Goal: Task Accomplishment & Management: Manage account settings

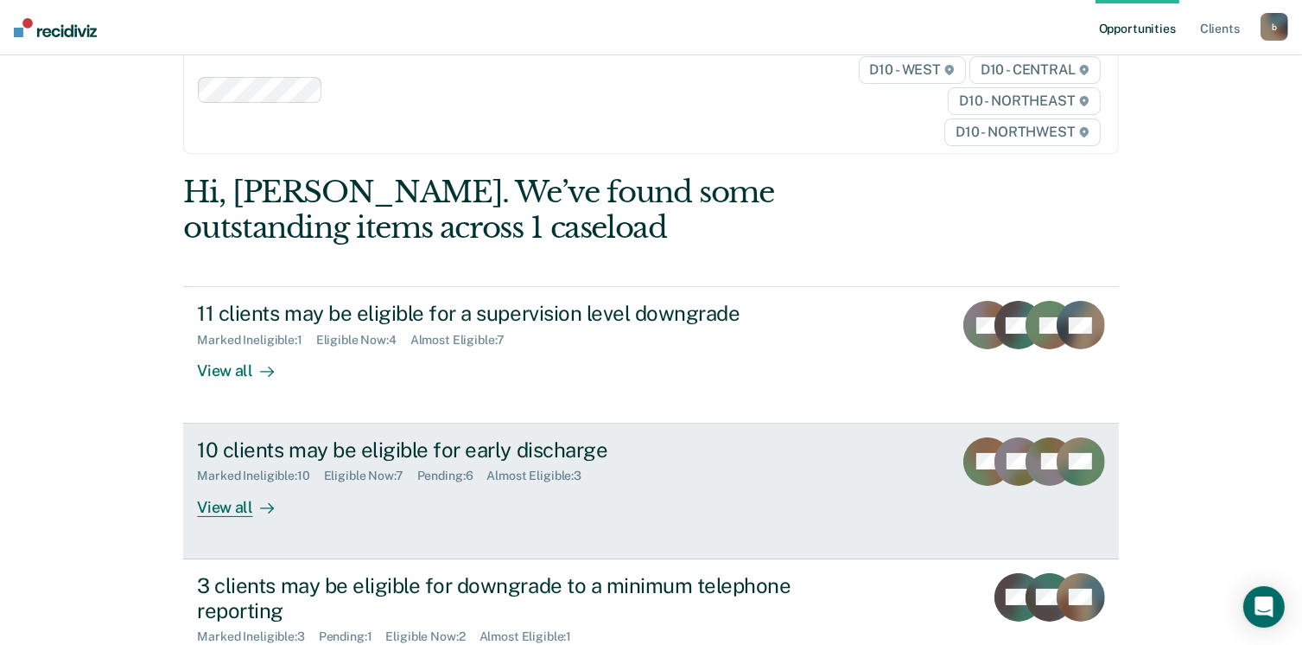
scroll to position [86, 0]
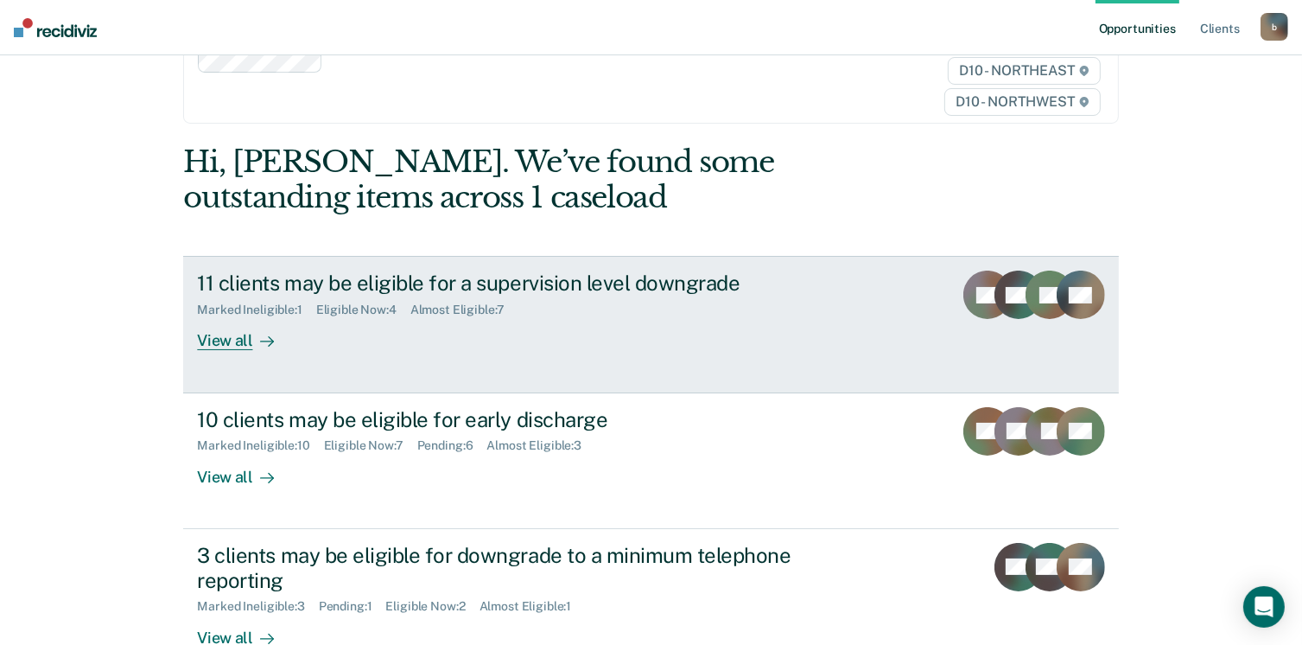
click at [227, 342] on div "View all" at bounding box center [245, 334] width 97 height 34
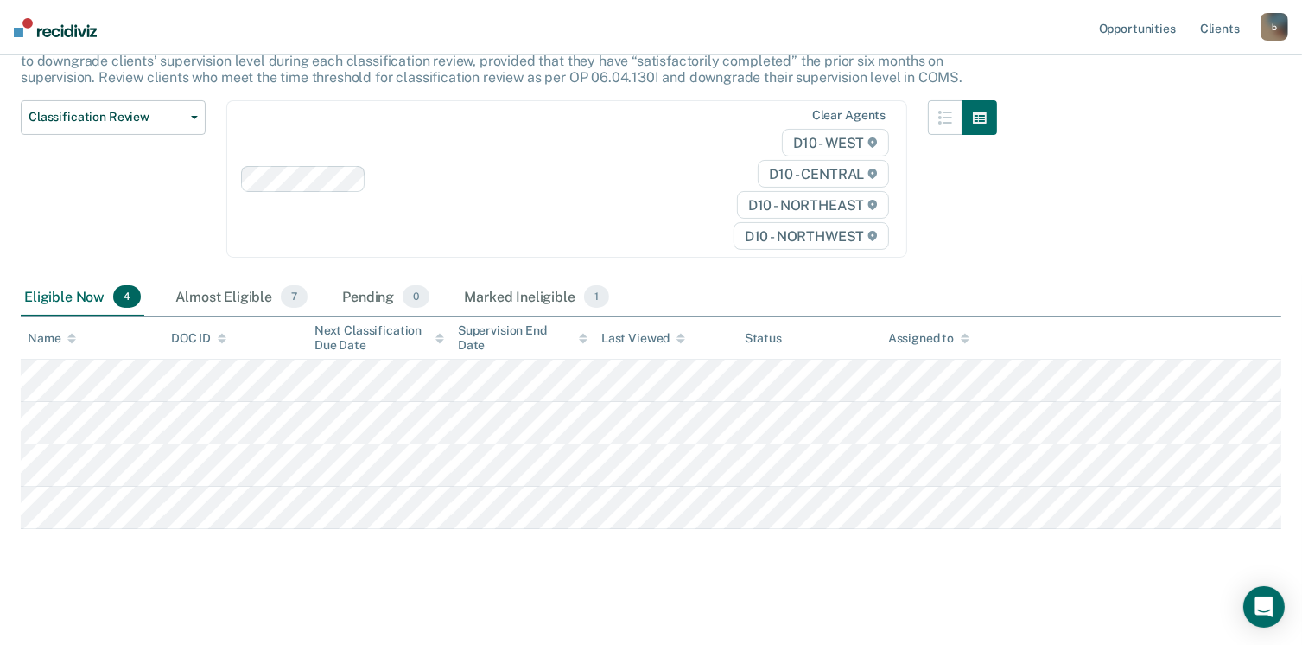
scroll to position [171, 0]
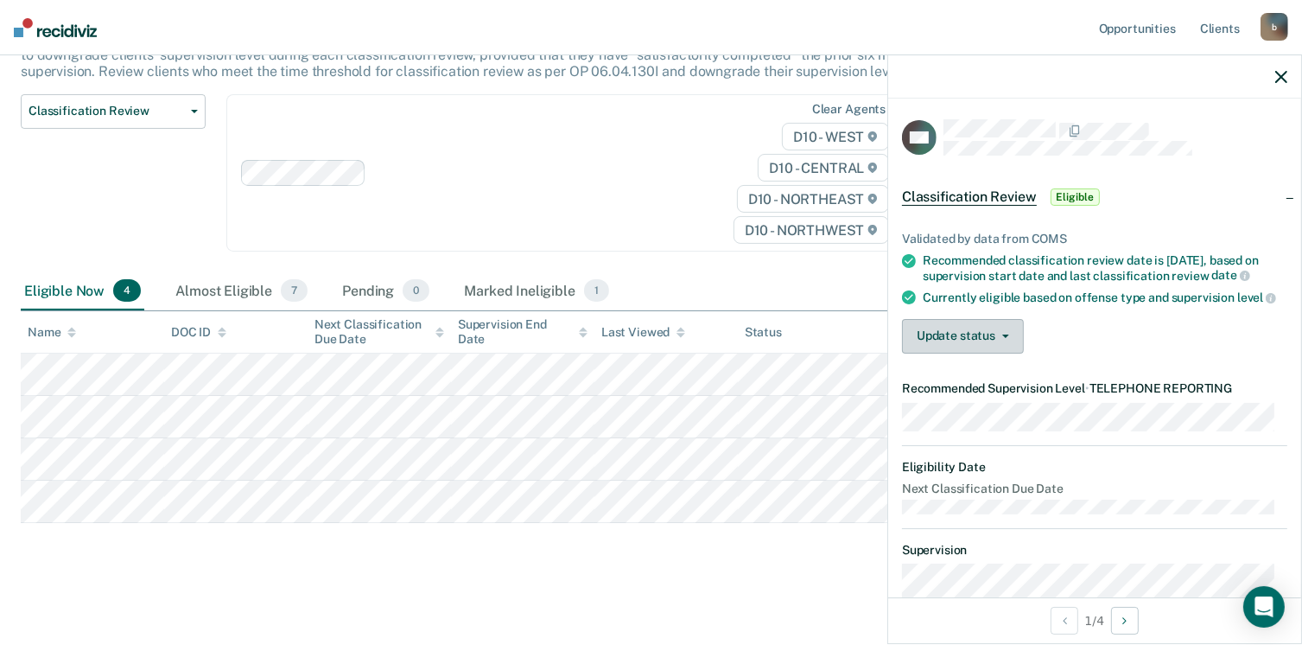
click at [996, 338] on span "button" at bounding box center [1003, 335] width 14 height 3
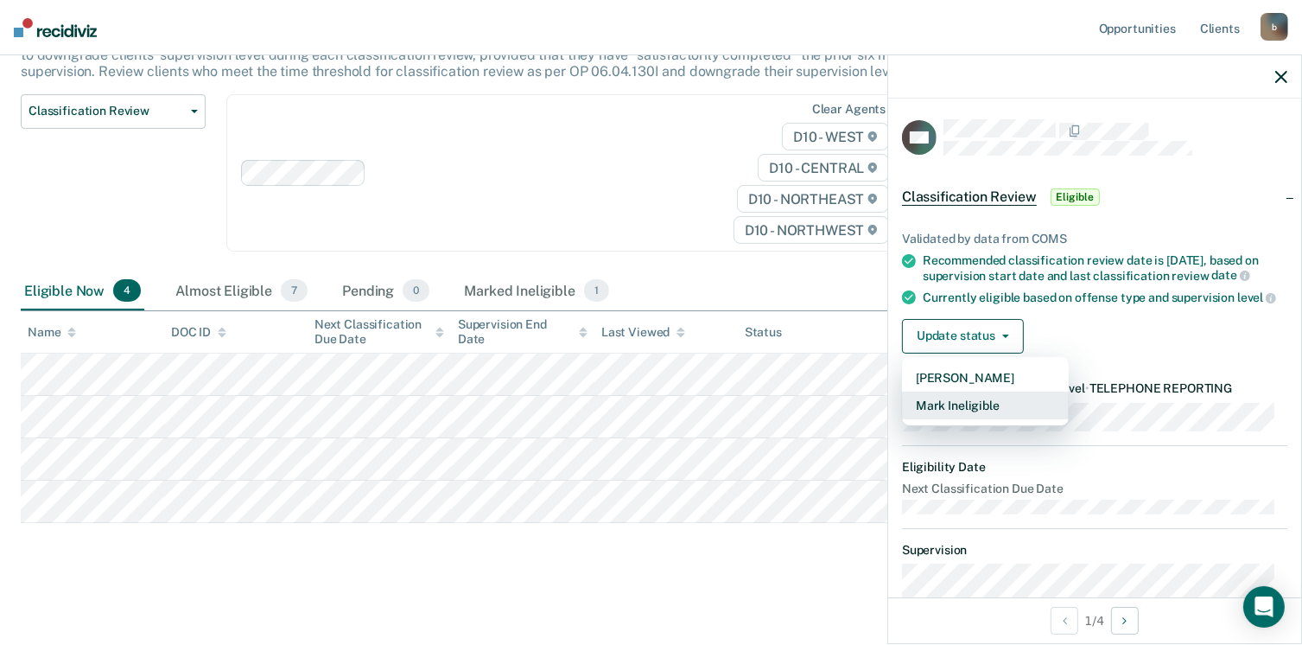
click at [961, 419] on button "Mark Ineligible" at bounding box center [985, 406] width 167 height 28
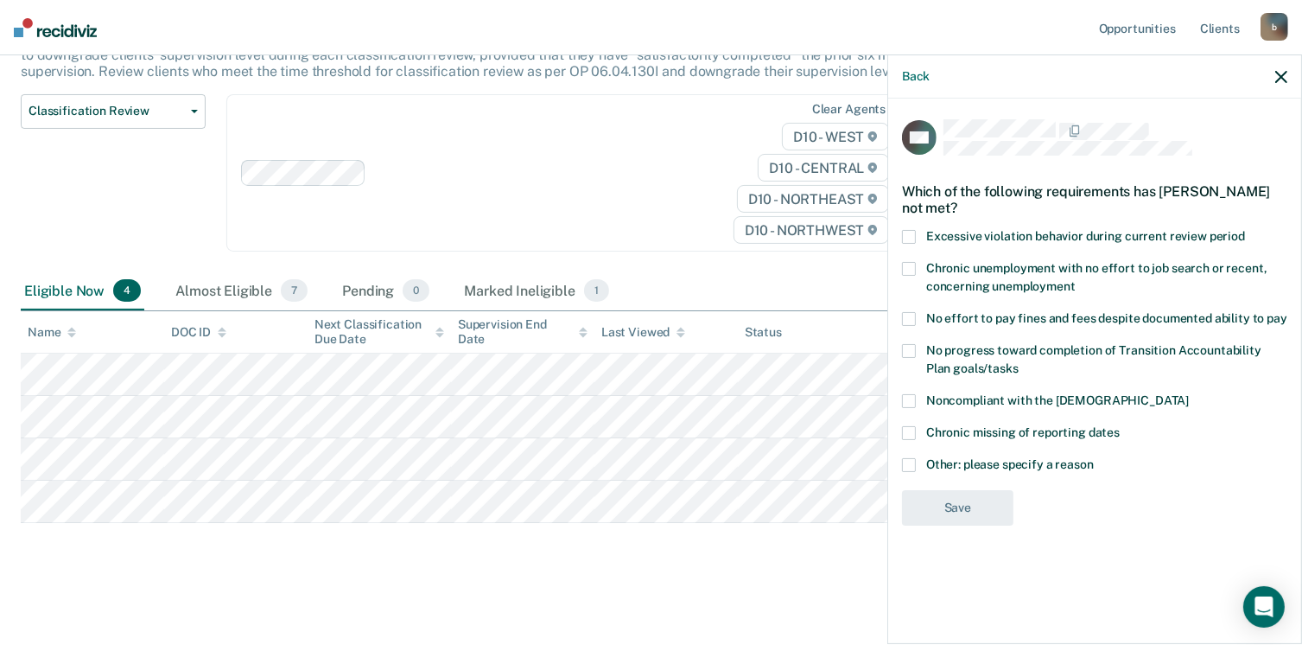
click at [920, 394] on label "Noncompliant with the [DEMOGRAPHIC_DATA]" at bounding box center [1094, 403] width 385 height 18
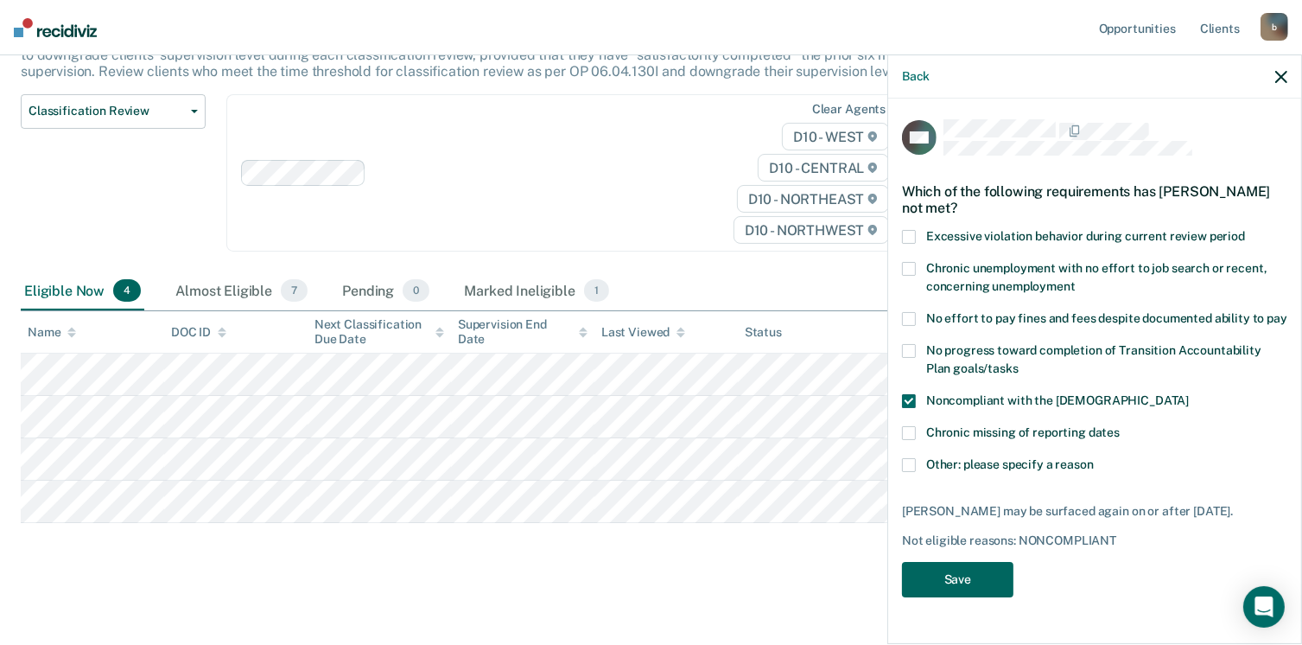
click at [978, 575] on button "Save" at bounding box center [957, 579] width 111 height 35
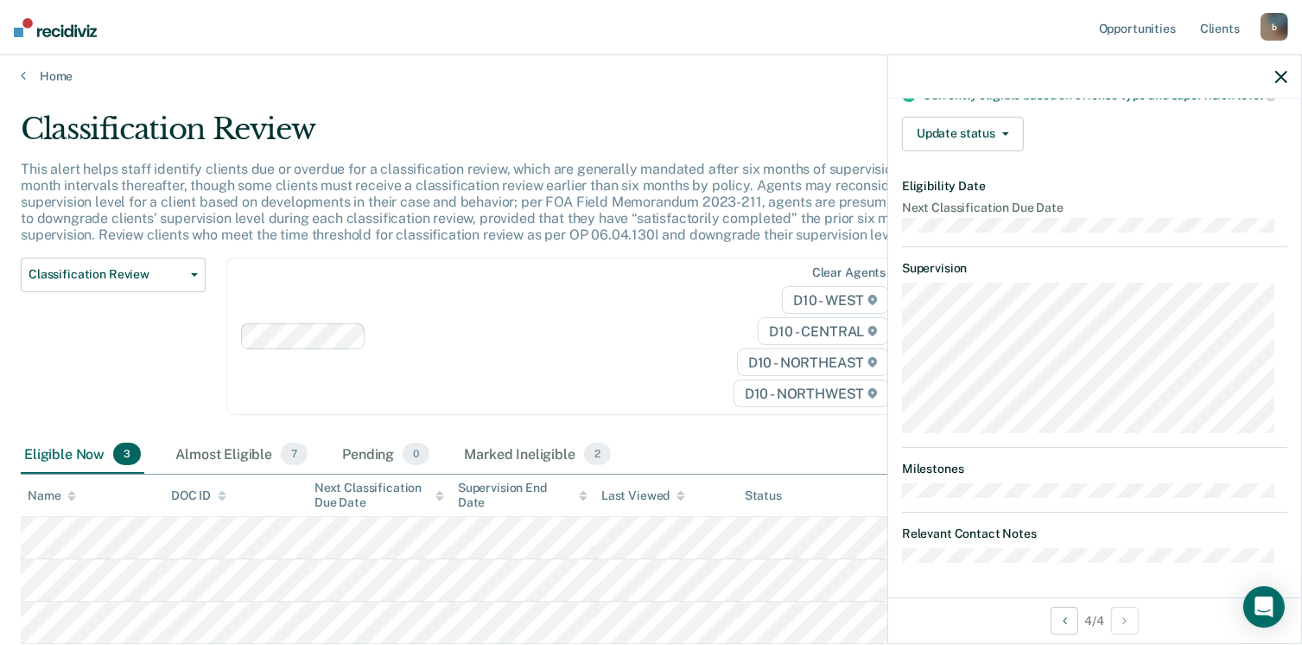
scroll to position [0, 0]
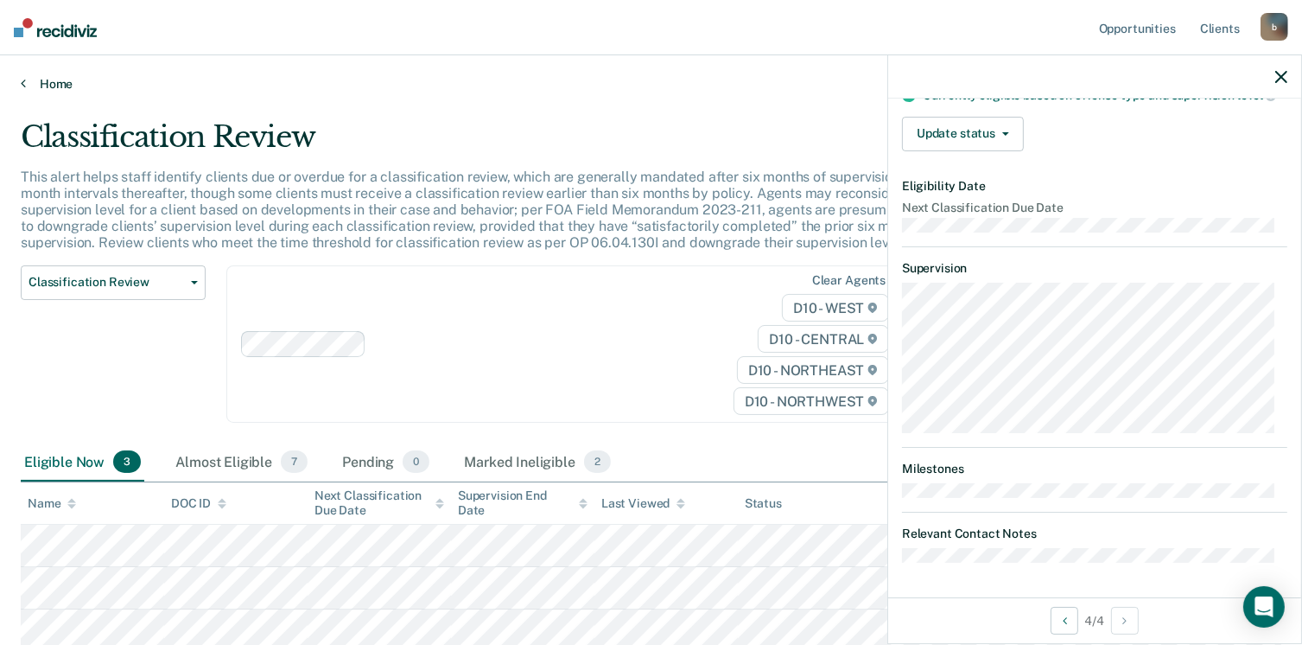
click at [47, 80] on link "Home" at bounding box center [651, 84] width 1261 height 16
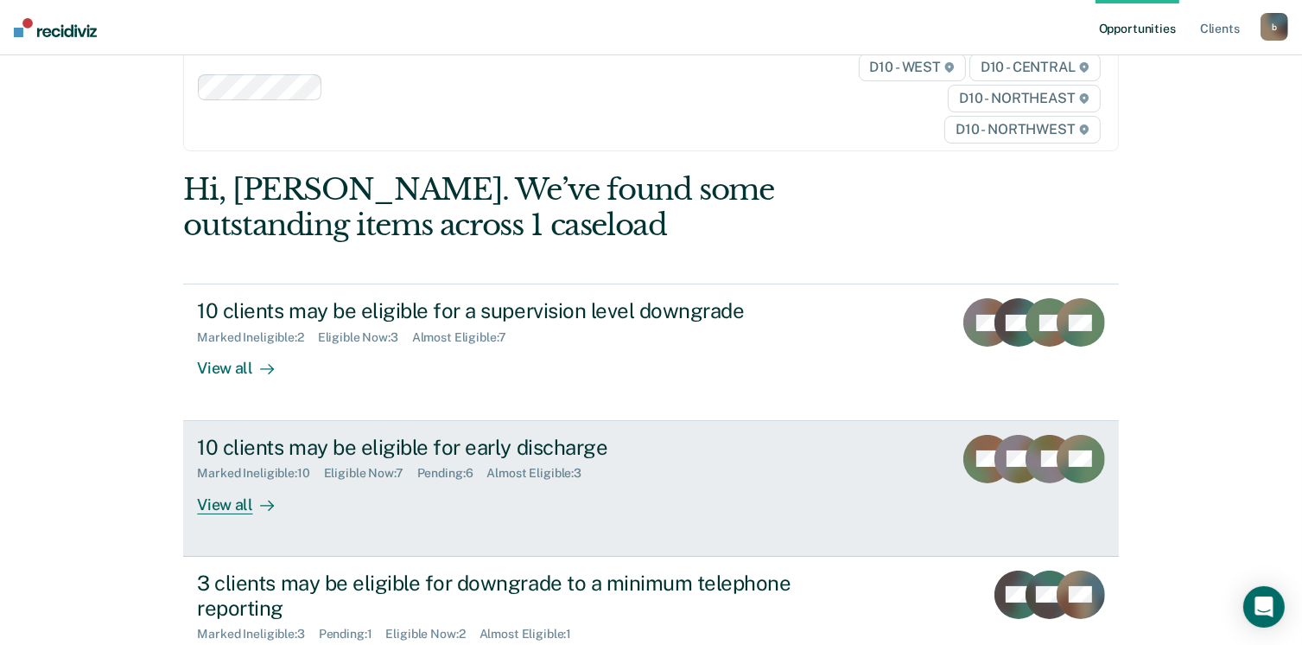
scroll to position [86, 0]
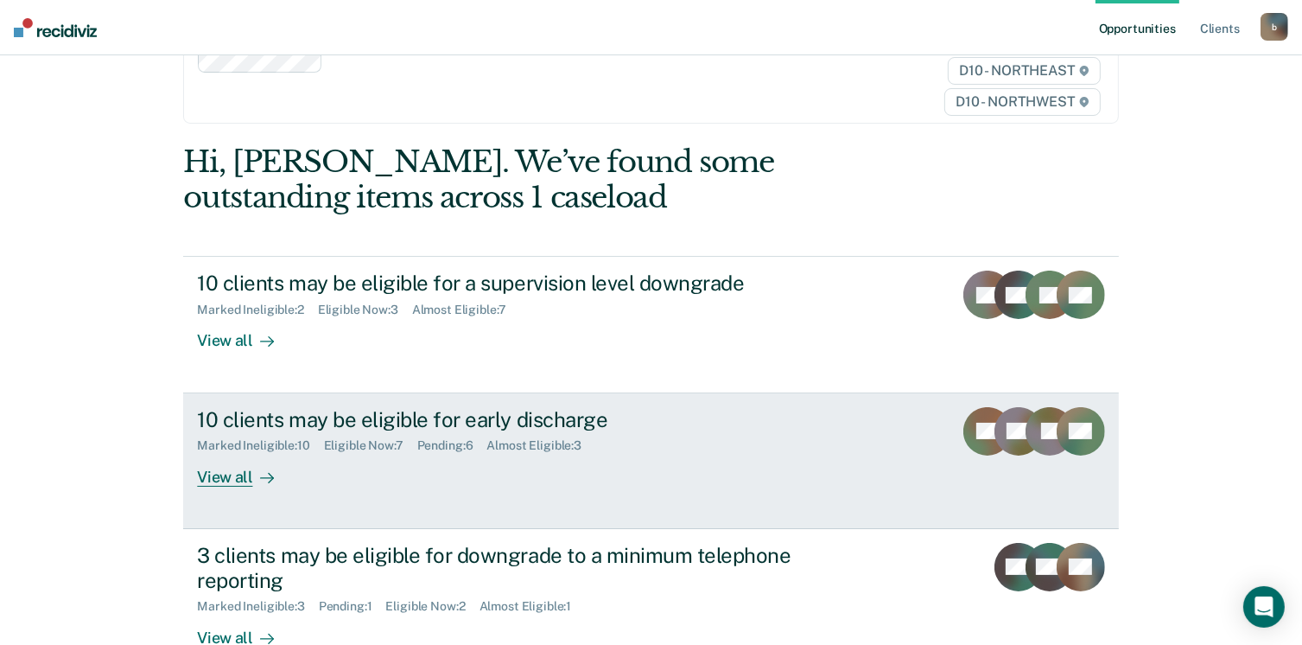
click at [235, 483] on div "View all" at bounding box center [245, 470] width 97 height 34
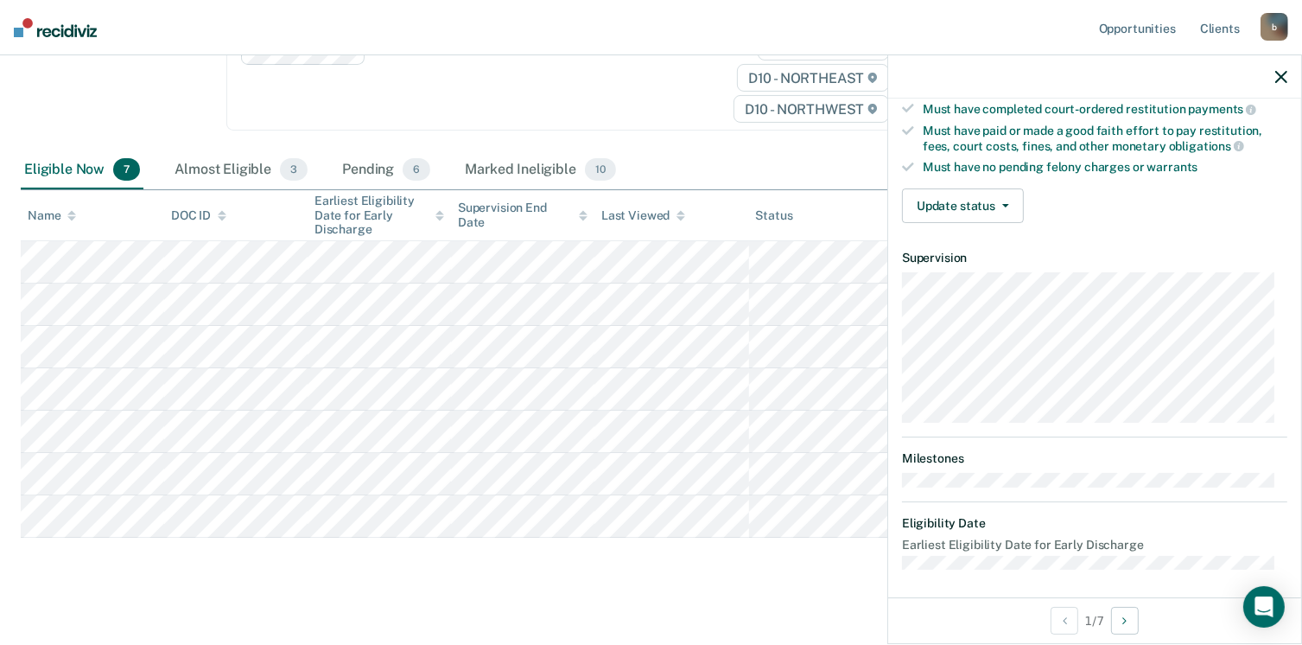
scroll to position [290, 0]
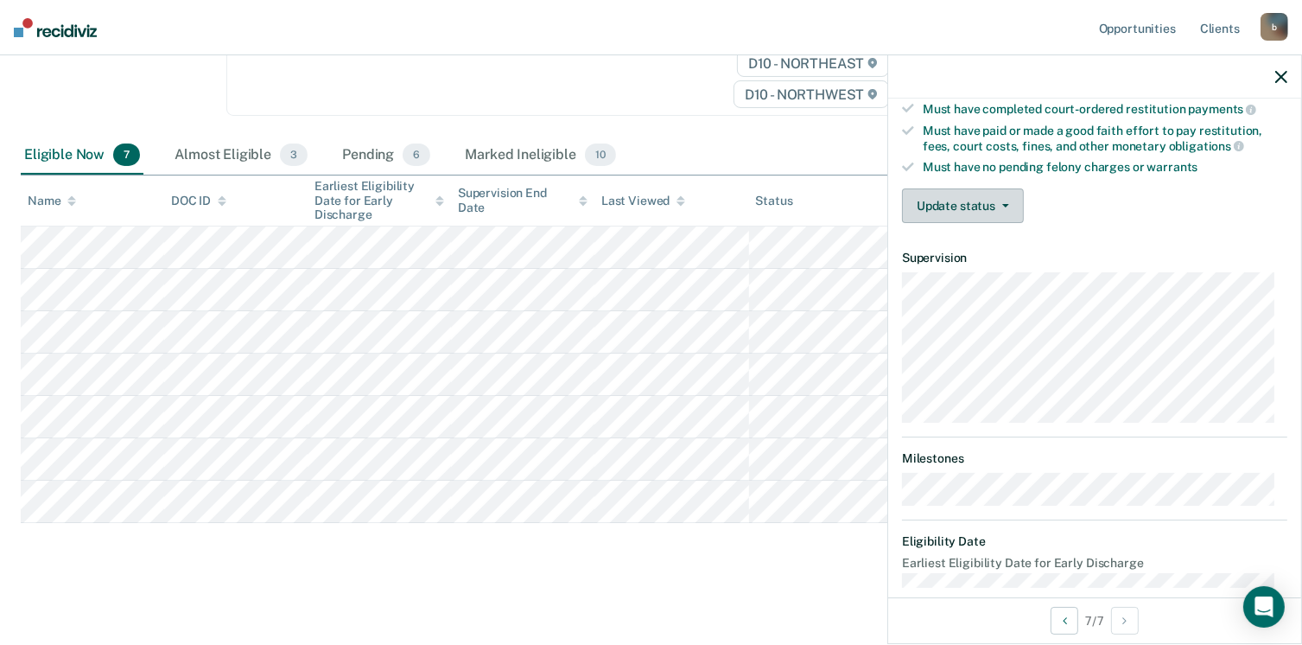
click at [938, 194] on button "Update status" at bounding box center [963, 205] width 122 height 35
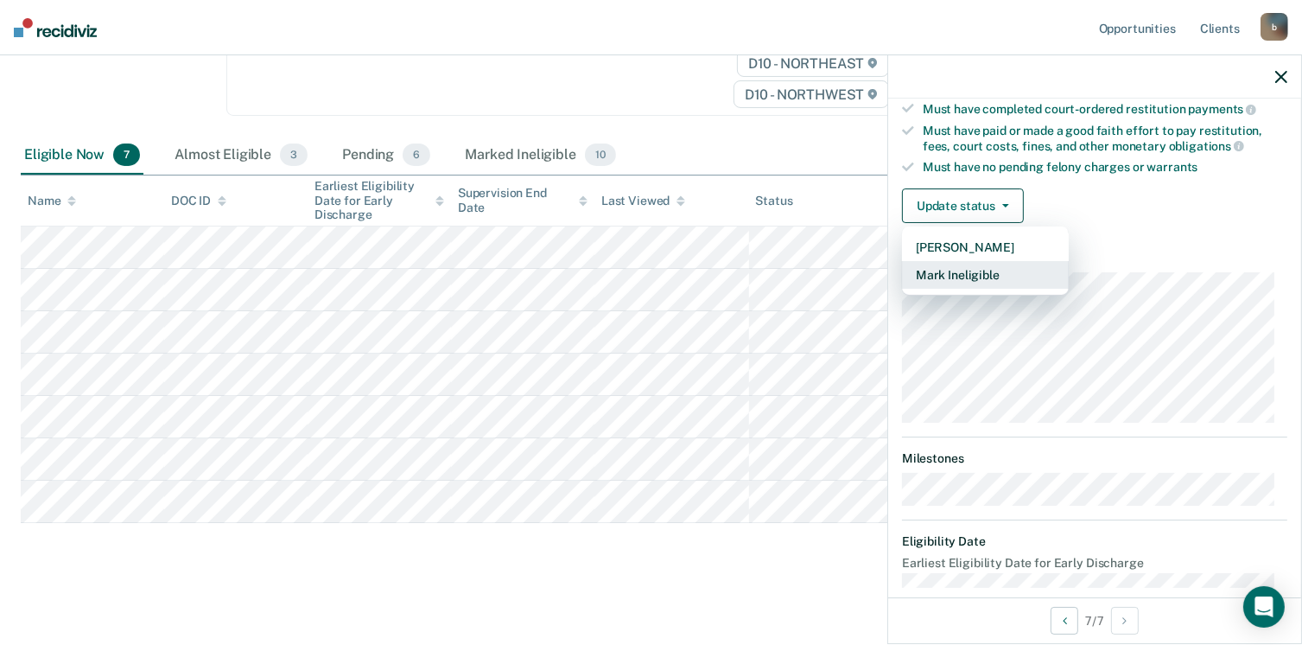
click at [949, 267] on button "Mark Ineligible" at bounding box center [985, 275] width 167 height 28
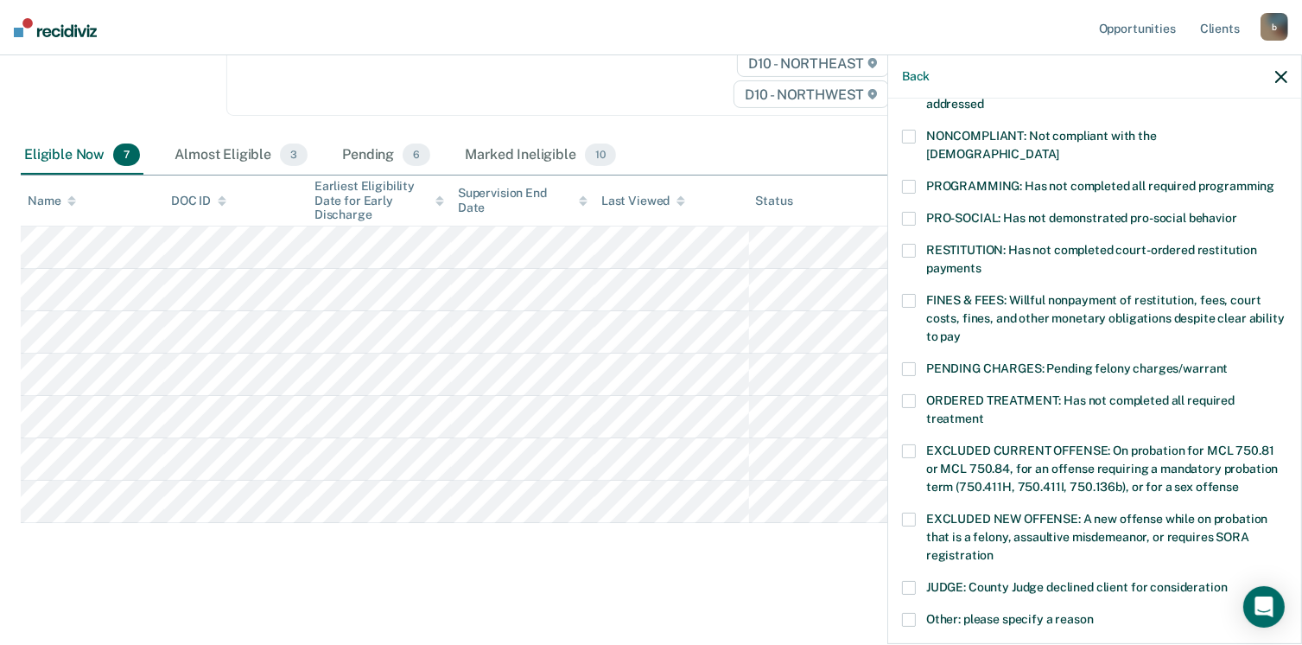
click at [915, 180] on label "PROGRAMMING: Has not completed all required programming" at bounding box center [1094, 189] width 385 height 18
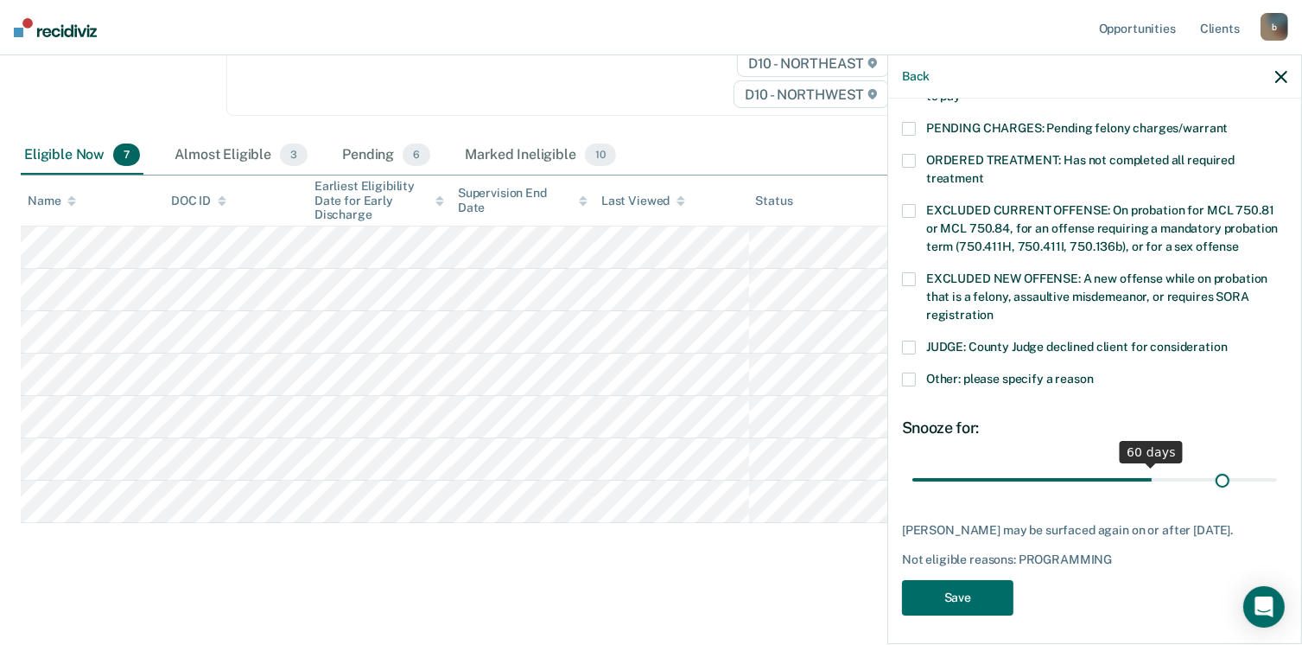
scroll to position [559, 0]
drag, startPoint x: 1025, startPoint y: 457, endPoint x: 1282, endPoint y: 510, distance: 262.0
type input "90"
click at [1277, 495] on input "range" at bounding box center [1095, 480] width 365 height 30
click at [965, 588] on button "Save" at bounding box center [957, 597] width 111 height 35
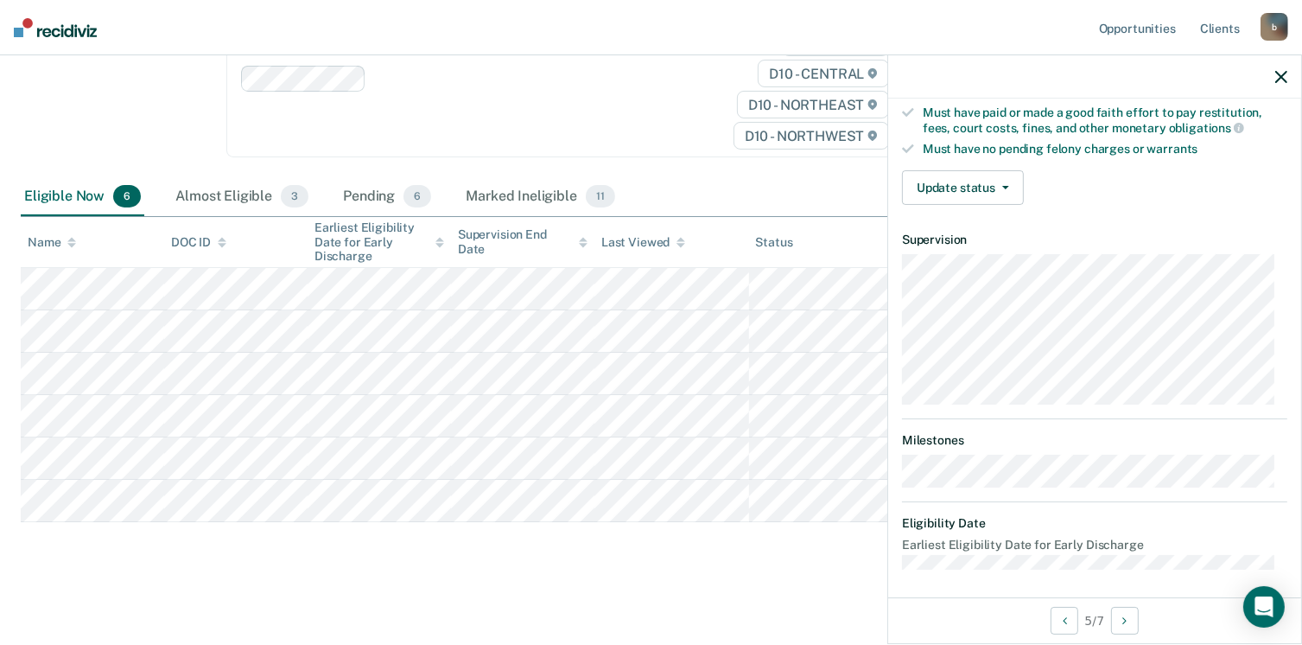
scroll to position [319, 0]
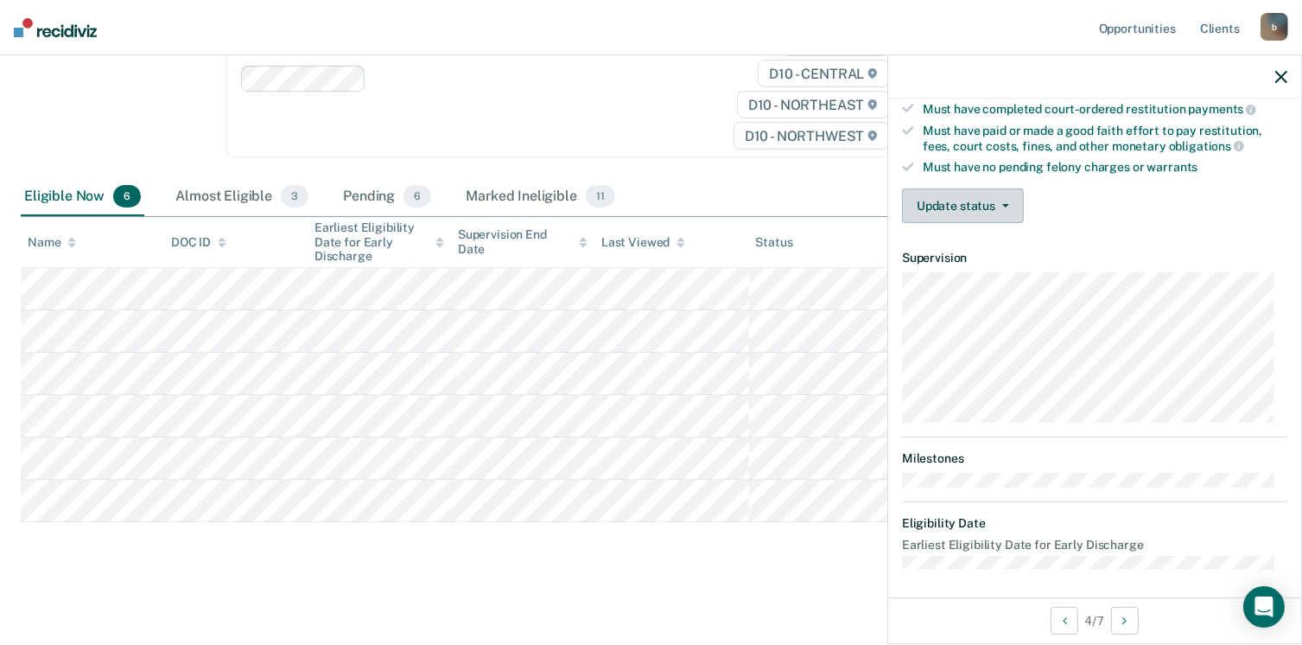
click at [959, 194] on button "Update status" at bounding box center [963, 205] width 122 height 35
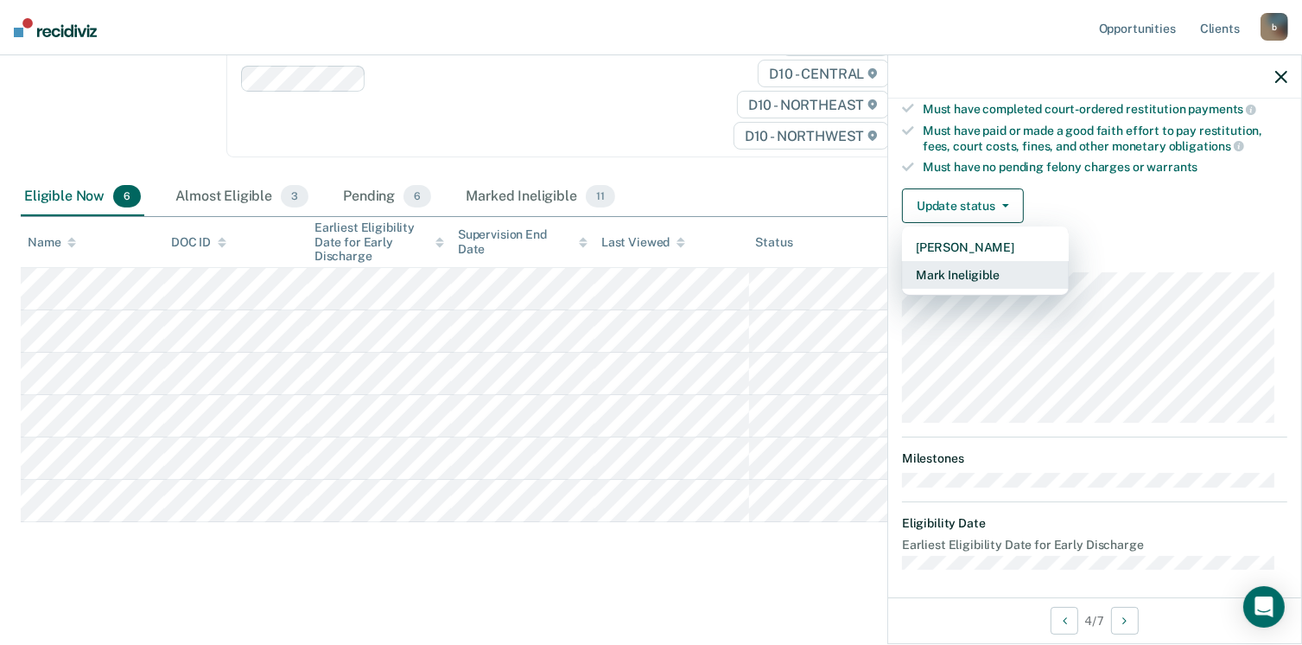
click at [987, 266] on button "Mark Ineligible" at bounding box center [985, 275] width 167 height 28
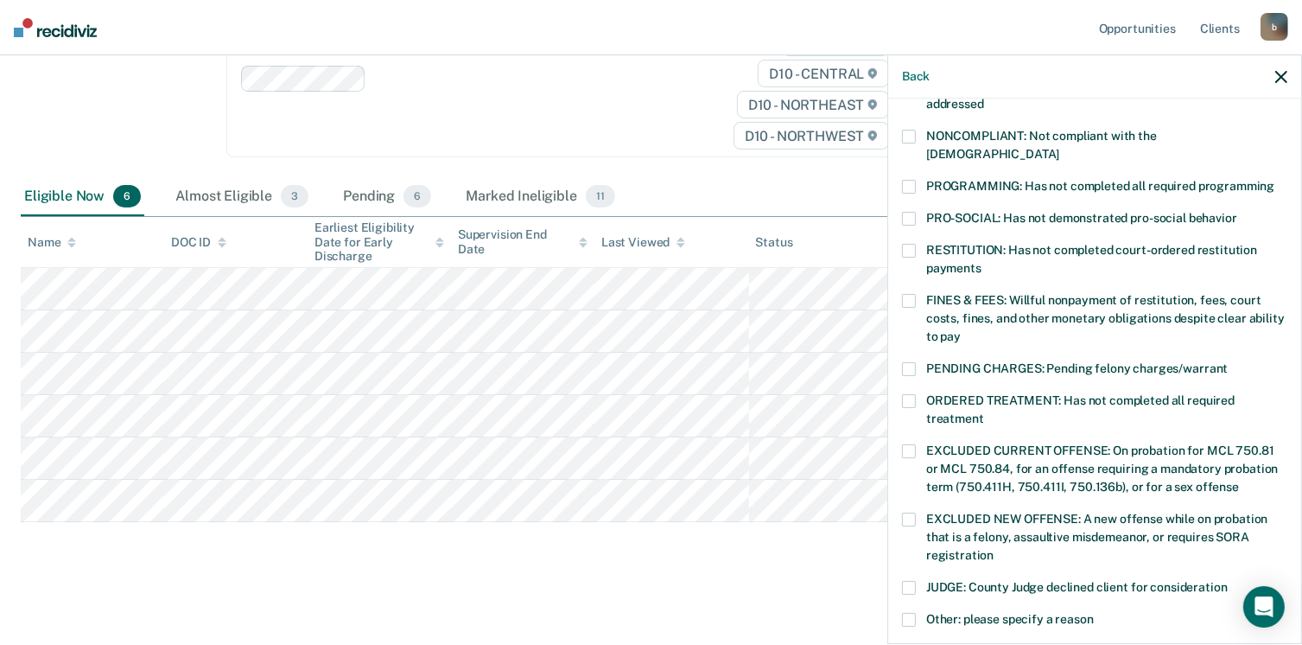
drag, startPoint x: 928, startPoint y: 239, endPoint x: 926, endPoint y: 251, distance: 11.4
click at [926, 251] on span "RESTITUTION: Has not completed court-ordered restitution payments" at bounding box center [1091, 259] width 331 height 32
drag, startPoint x: 926, startPoint y: 251, endPoint x: 911, endPoint y: 230, distance: 25.9
click at [916, 244] on label "RESTITUTION: Has not completed court-ordered restitution payments" at bounding box center [1094, 262] width 385 height 36
click at [908, 180] on span at bounding box center [909, 187] width 14 height 14
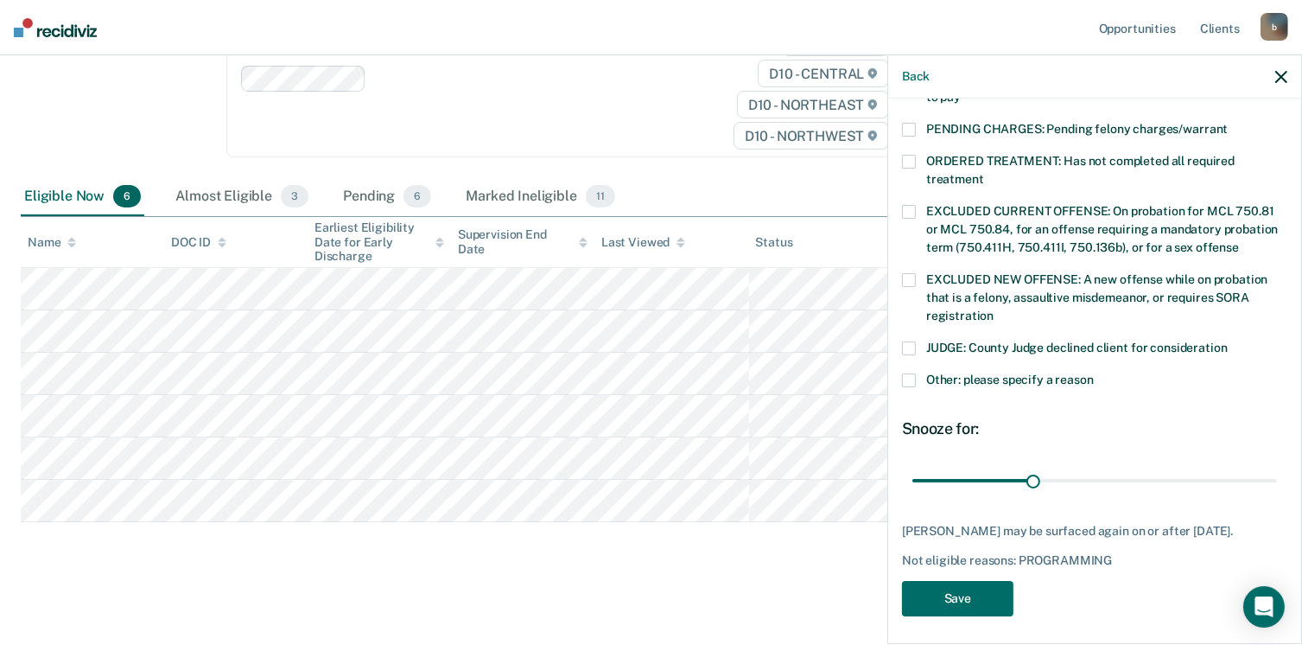
scroll to position [559, 0]
drag, startPoint x: 1030, startPoint y: 457, endPoint x: 1269, endPoint y: 487, distance: 240.4
type input "90"
click at [1269, 487] on input "range" at bounding box center [1095, 480] width 365 height 30
click at [971, 599] on button "Save" at bounding box center [957, 597] width 111 height 35
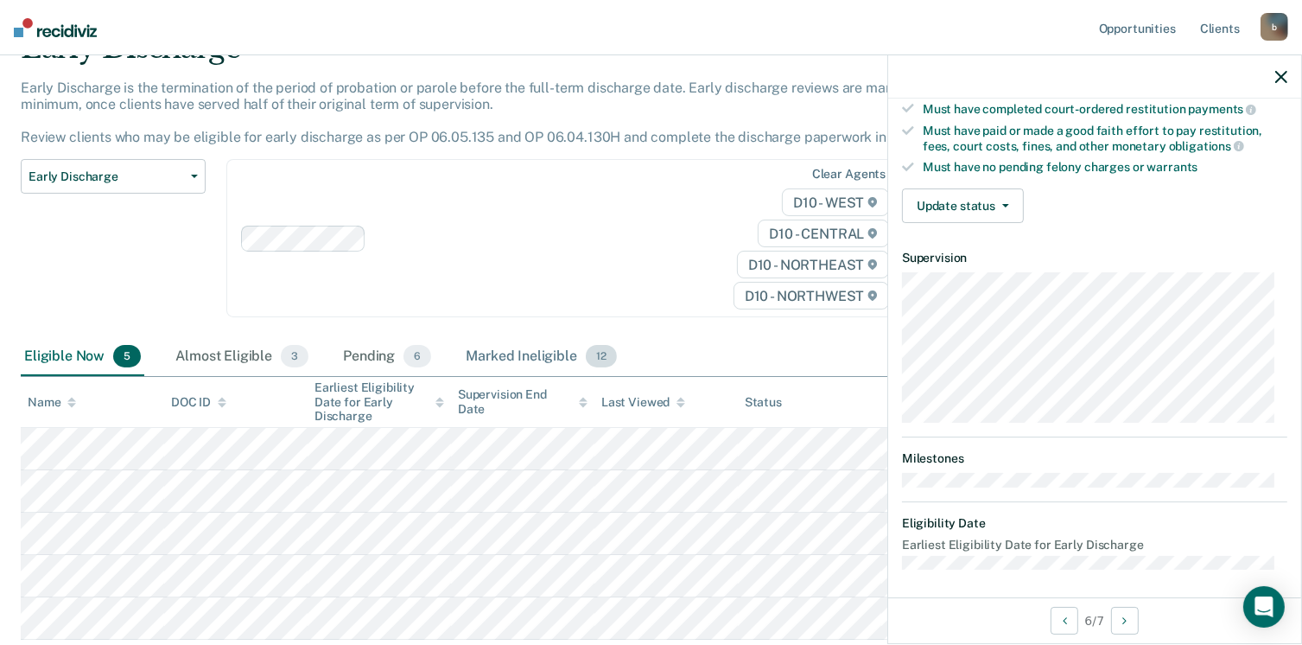
scroll to position [0, 0]
